Goal: Information Seeking & Learning: Learn about a topic

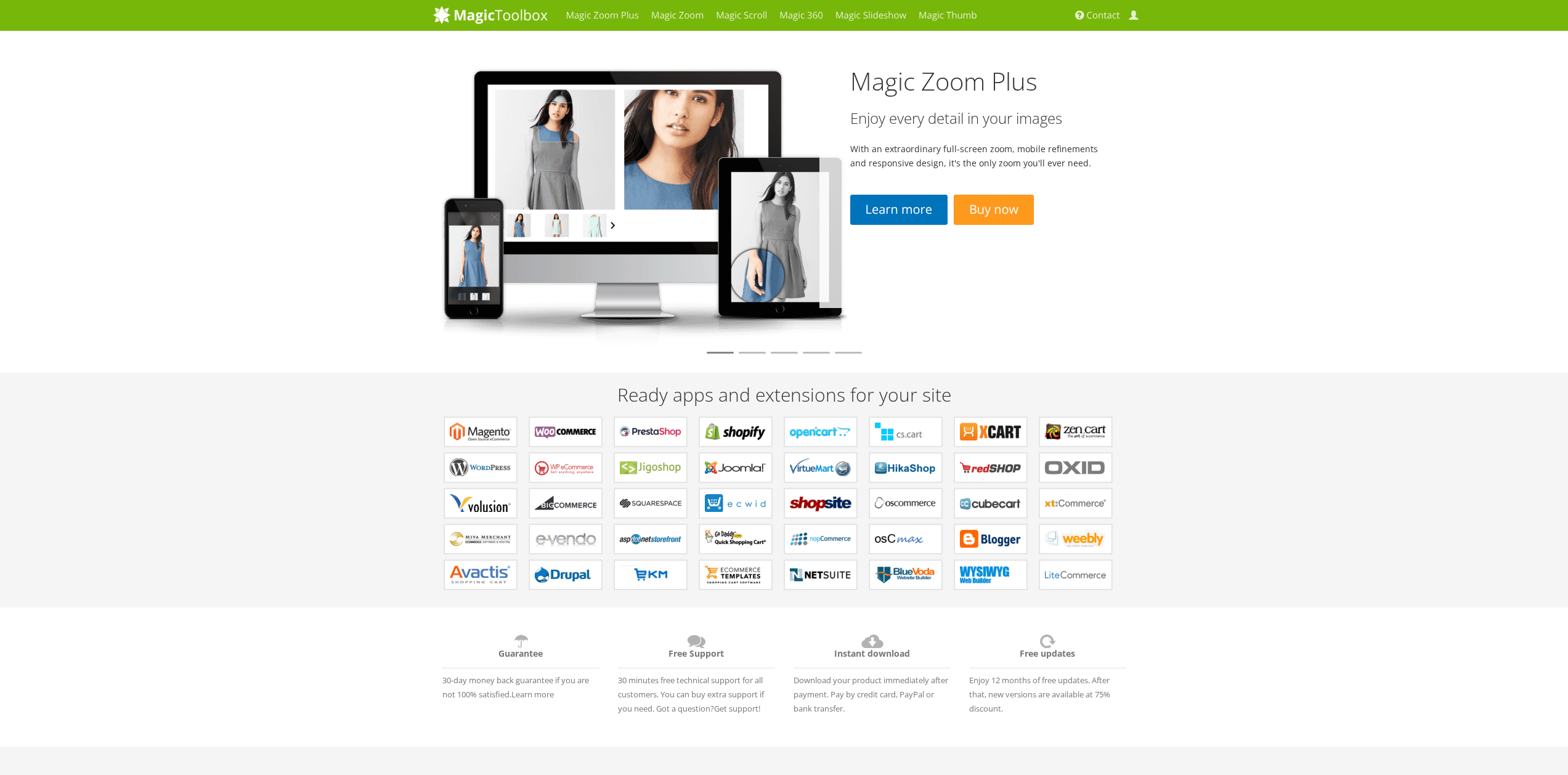
drag, startPoint x: 788, startPoint y: 351, endPoint x: 801, endPoint y: 336, distance: 19.8
click at [788, 352] on li at bounding box center [784, 353] width 27 height 2
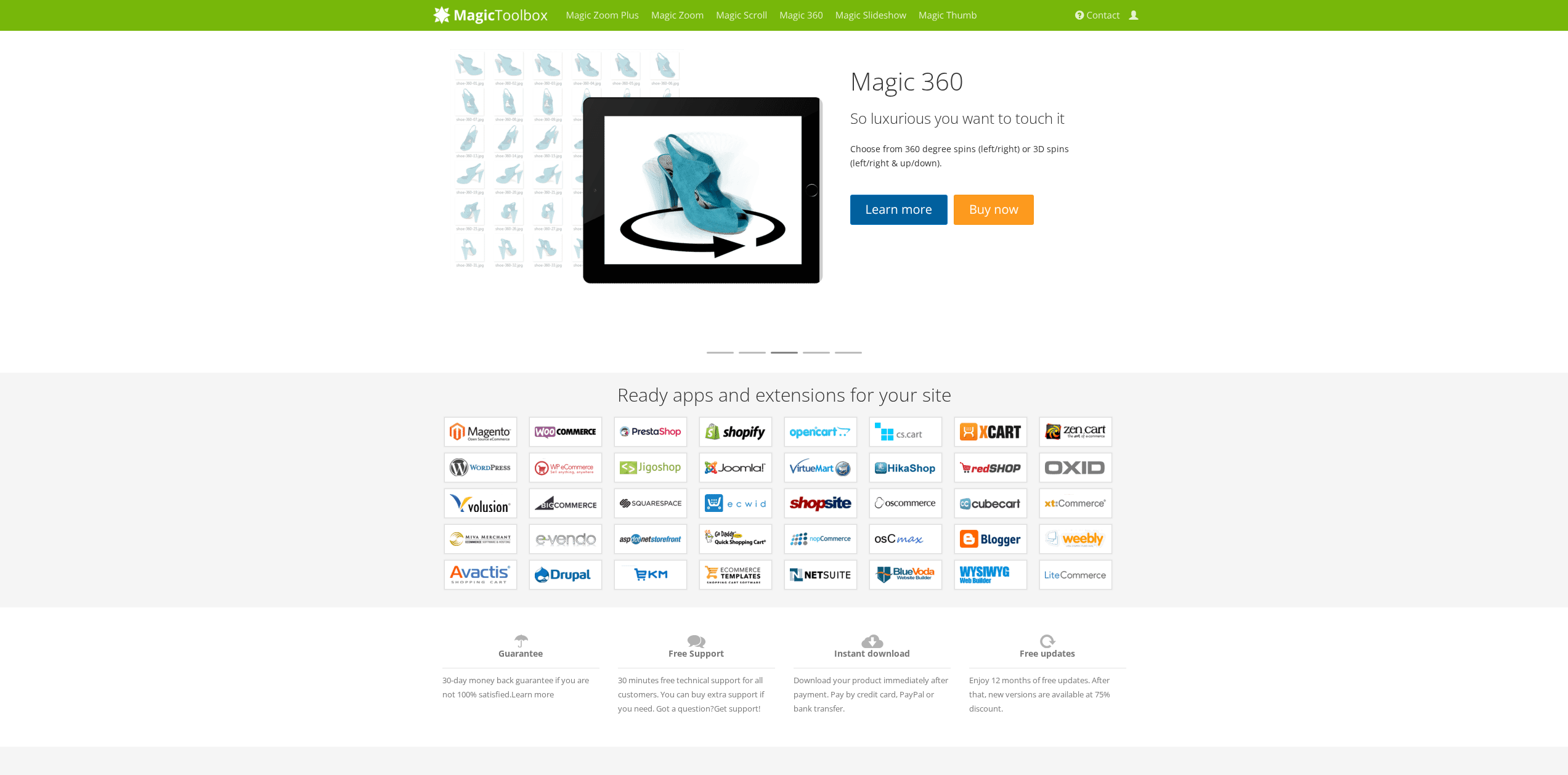
click at [935, 216] on link "Learn more" at bounding box center [898, 210] width 97 height 30
